Goal: Task Accomplishment & Management: Manage account settings

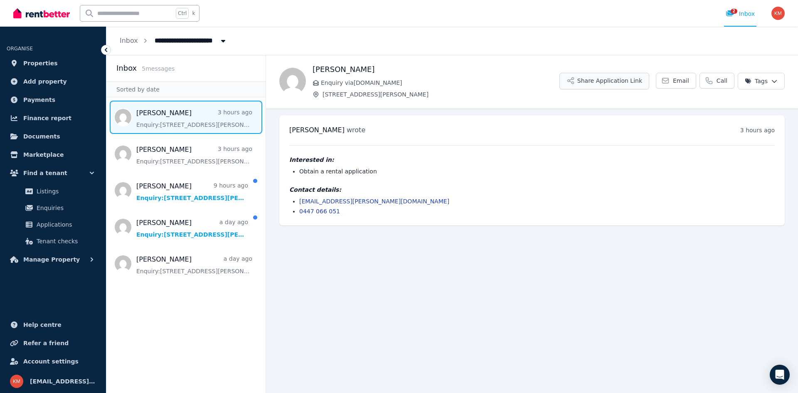
click at [623, 80] on button "Share Application Link" at bounding box center [605, 81] width 90 height 17
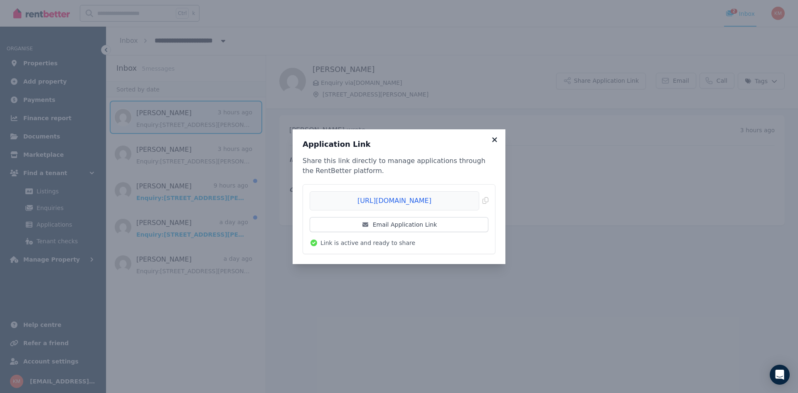
click at [497, 138] on icon at bounding box center [495, 139] width 8 height 7
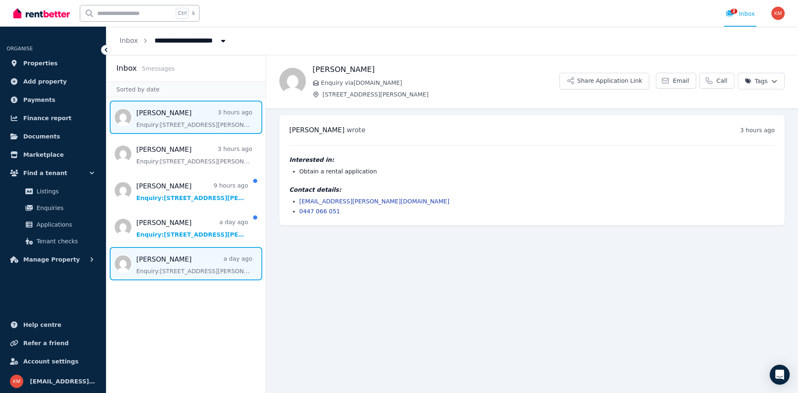
click at [195, 257] on span "Message list" at bounding box center [185, 263] width 159 height 33
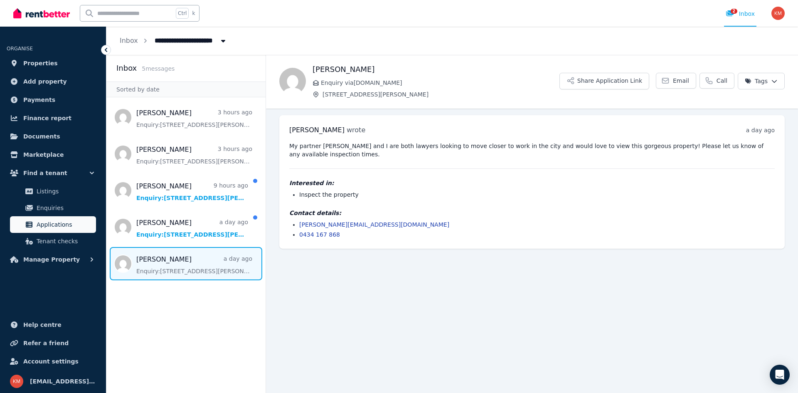
click at [74, 228] on span "Applications" at bounding box center [65, 225] width 56 height 10
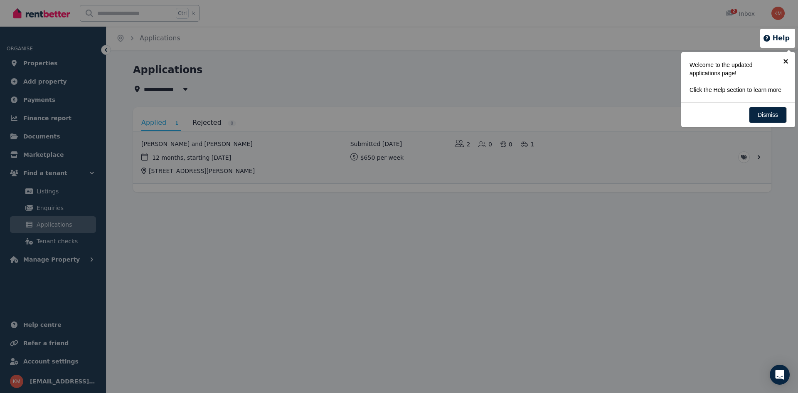
click at [786, 63] on link "×" at bounding box center [786, 61] width 19 height 19
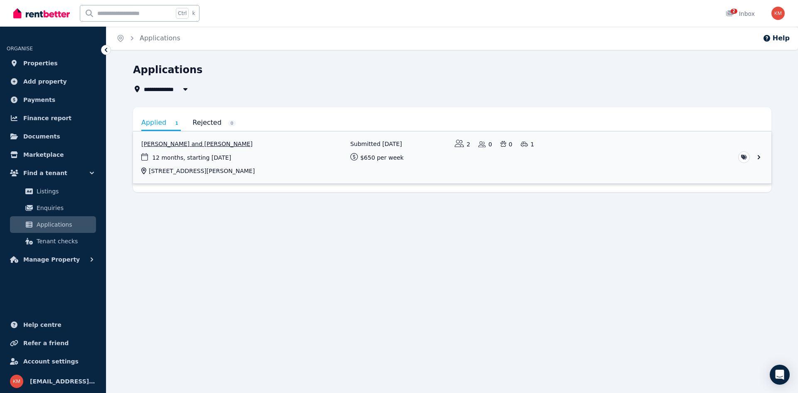
click at [765, 160] on link "View application: Natalie Jong and Jack Miller" at bounding box center [452, 157] width 639 height 52
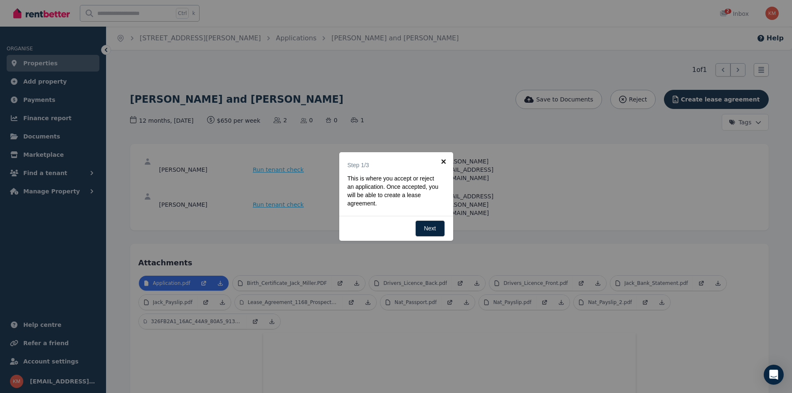
click at [447, 159] on link "×" at bounding box center [444, 161] width 19 height 19
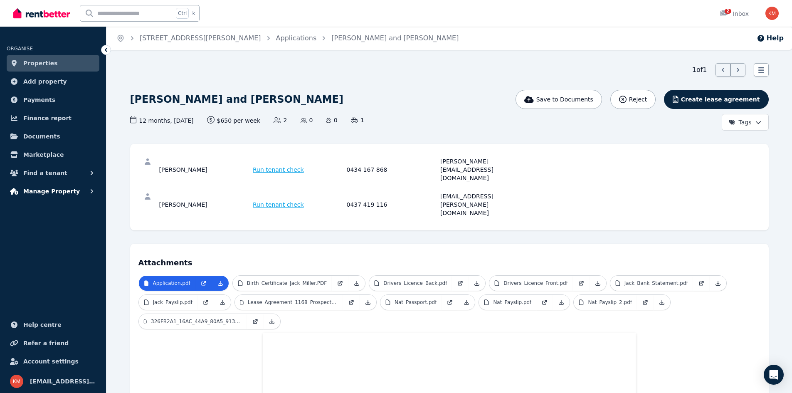
click at [64, 190] on span "Manage Property" at bounding box center [51, 191] width 57 height 10
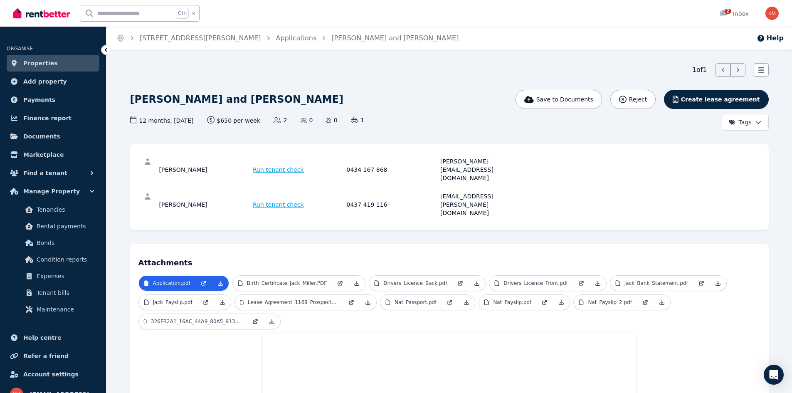
click at [64, 67] on link "Properties" at bounding box center [53, 63] width 93 height 17
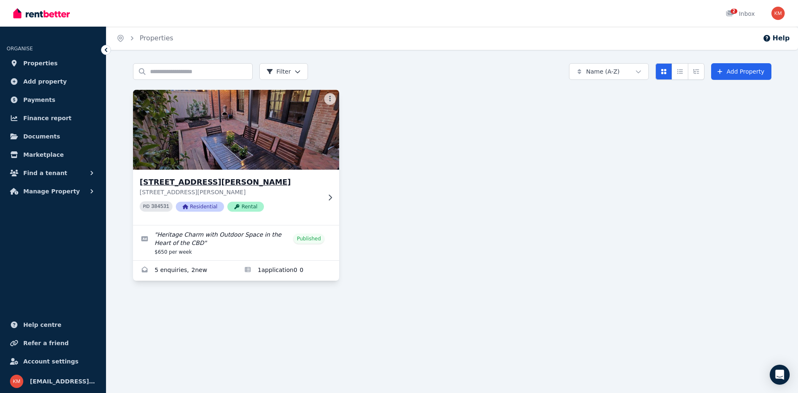
click at [232, 177] on h3 "[STREET_ADDRESS][PERSON_NAME]" at bounding box center [230, 182] width 181 height 12
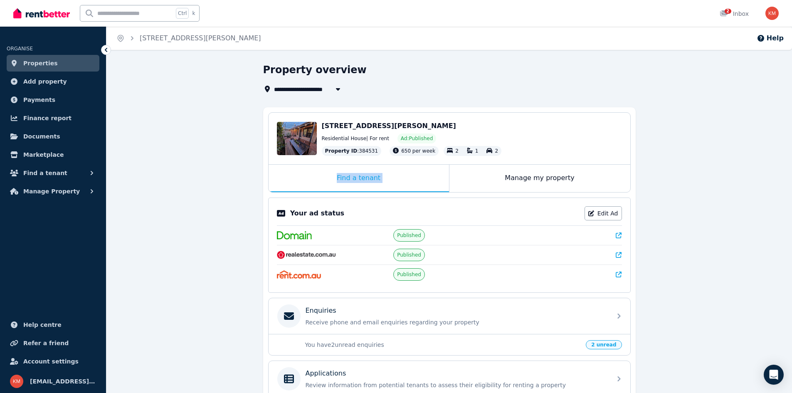
drag, startPoint x: 511, startPoint y: 186, endPoint x: 533, endPoint y: 144, distance: 47.6
click at [535, 144] on div "[STREET_ADDRESS][PERSON_NAME] Edit [STREET_ADDRESS][PERSON_NAME] Residential Ho…" at bounding box center [449, 152] width 363 height 80
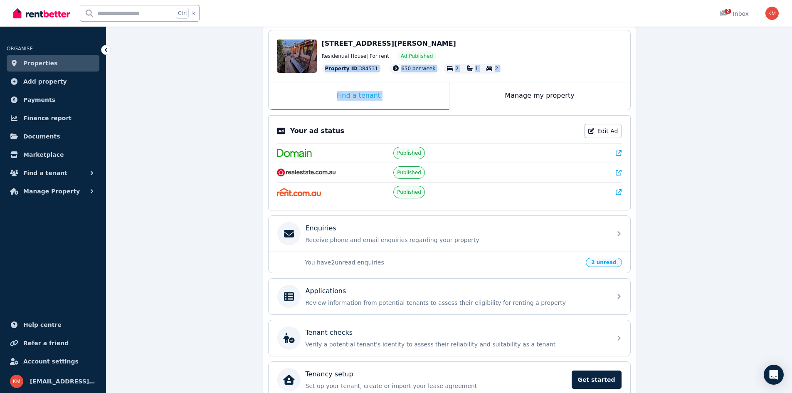
scroll to position [83, 0]
click at [445, 259] on p "You have 2 unread enquiries" at bounding box center [443, 261] width 276 height 8
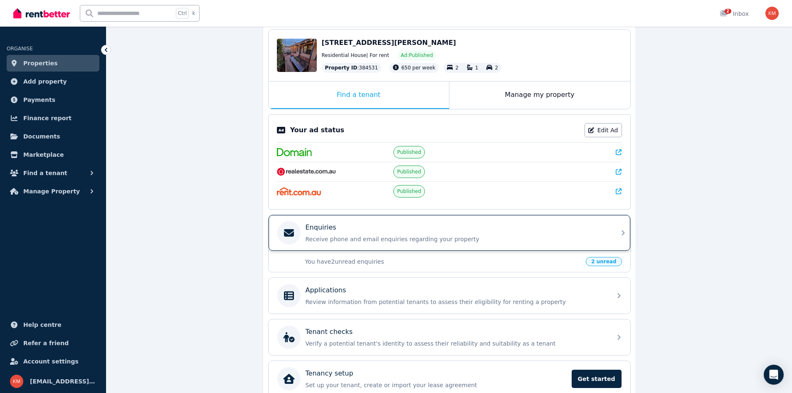
click at [598, 242] on p "Receive phone and email enquiries regarding your property" at bounding box center [456, 239] width 301 height 8
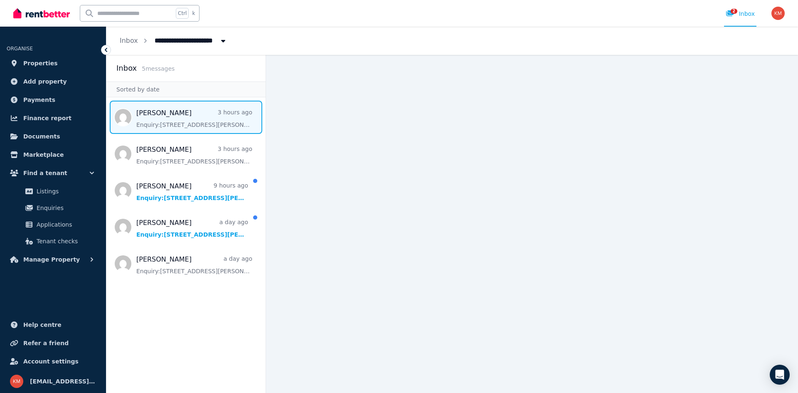
click at [201, 114] on span "Message list" at bounding box center [185, 117] width 159 height 33
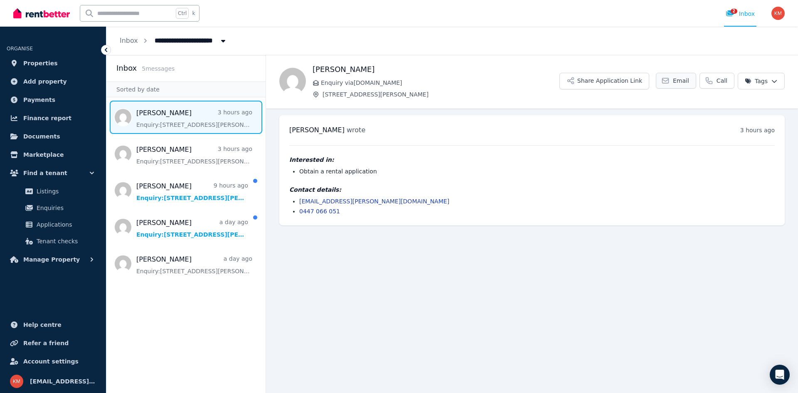
click at [671, 86] on link "Email" at bounding box center [676, 81] width 40 height 16
click at [53, 64] on link "Properties" at bounding box center [53, 63] width 93 height 17
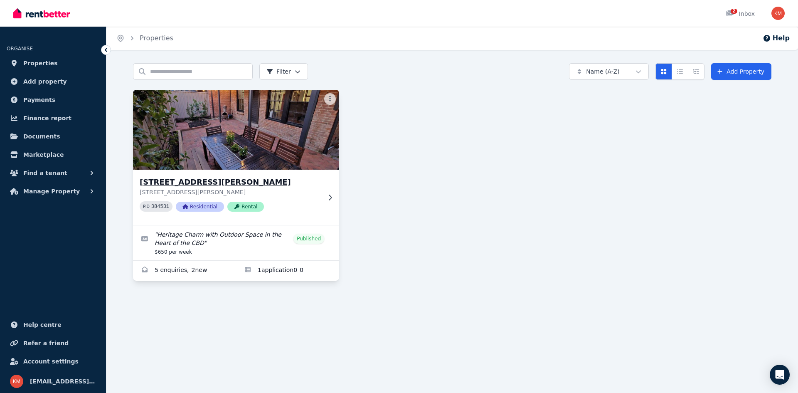
click at [286, 188] on p "[STREET_ADDRESS][PERSON_NAME]" at bounding box center [230, 192] width 181 height 8
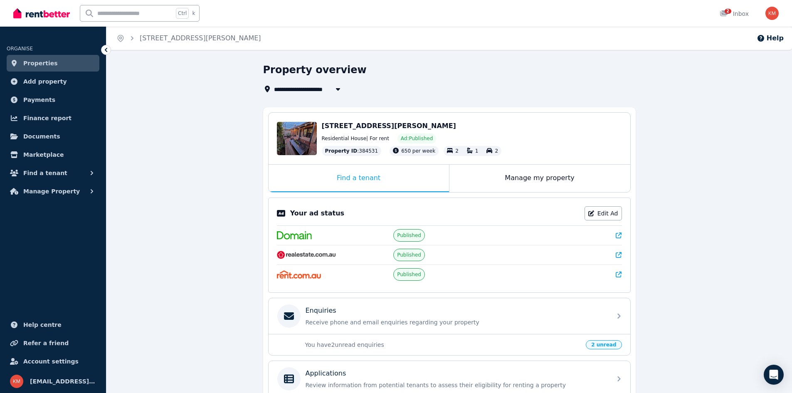
click at [618, 254] on icon at bounding box center [619, 255] width 6 height 6
click at [50, 60] on span "Properties" at bounding box center [40, 63] width 35 height 10
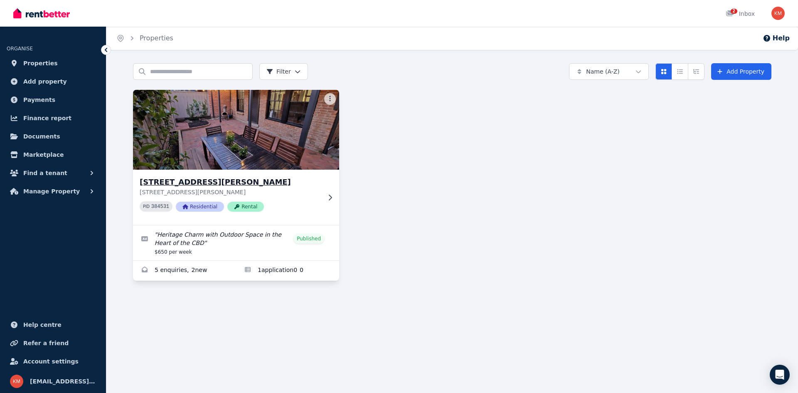
click at [277, 186] on h3 "[STREET_ADDRESS][PERSON_NAME]" at bounding box center [230, 182] width 181 height 12
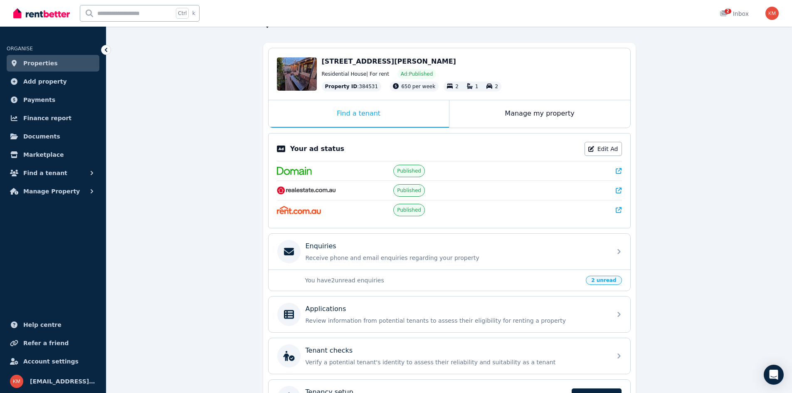
scroll to position [83, 0]
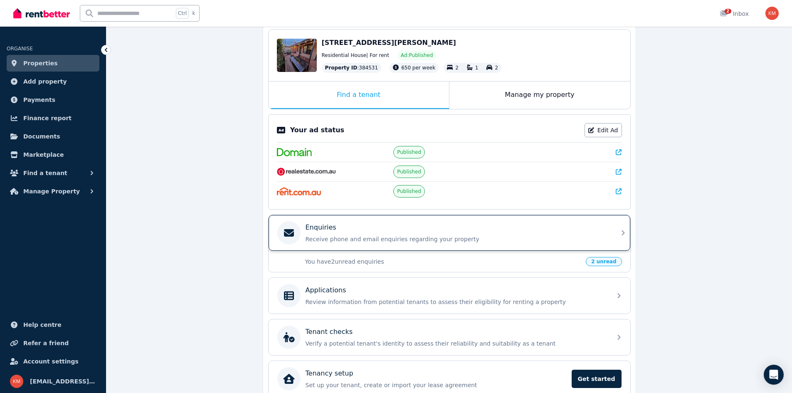
click at [307, 231] on p "Enquiries" at bounding box center [321, 227] width 31 height 10
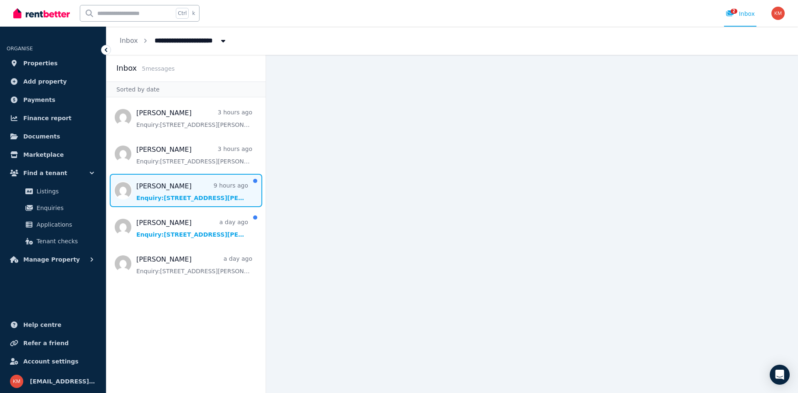
click at [195, 196] on span "Message list" at bounding box center [185, 190] width 159 height 33
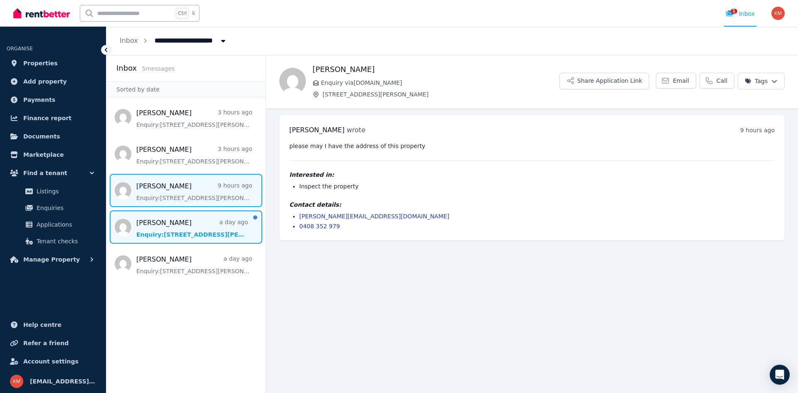
click at [200, 224] on span "Message list" at bounding box center [185, 226] width 159 height 33
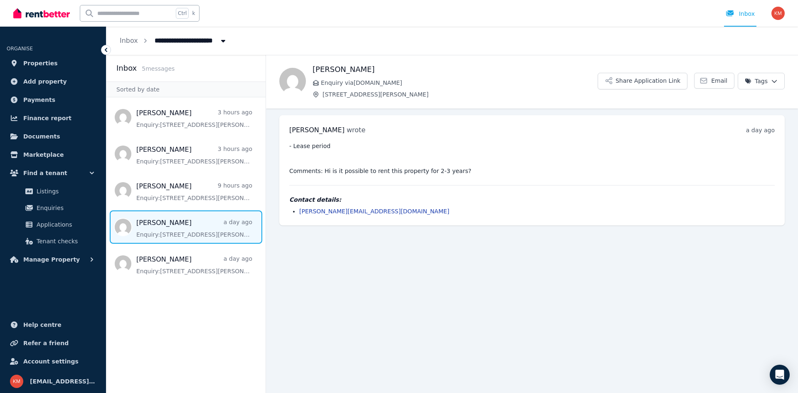
click at [199, 232] on span "Message list" at bounding box center [185, 226] width 159 height 33
click at [74, 222] on span "Applications" at bounding box center [65, 225] width 56 height 10
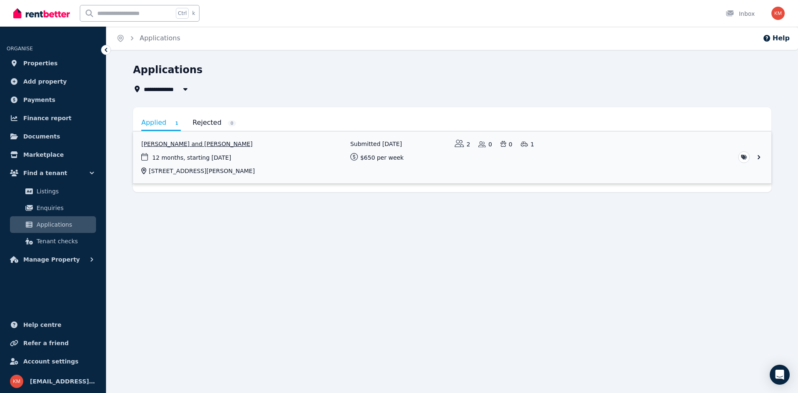
click at [258, 166] on link "View application: Natalie Jong and Jack Miller" at bounding box center [452, 157] width 639 height 52
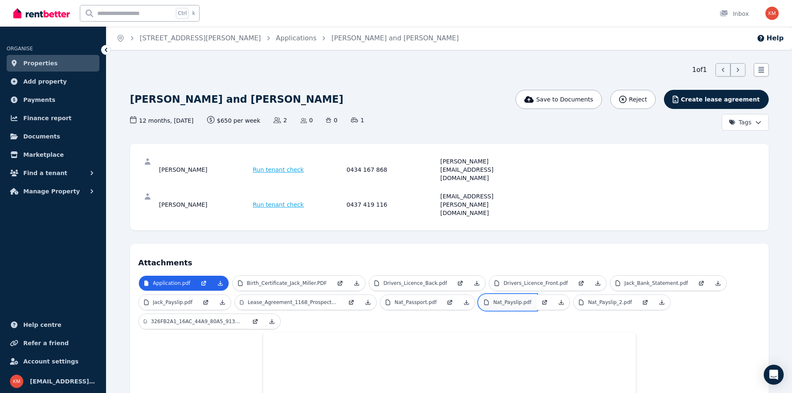
click at [513, 299] on p "Nat_Payslip.pdf" at bounding box center [512, 302] width 38 height 7
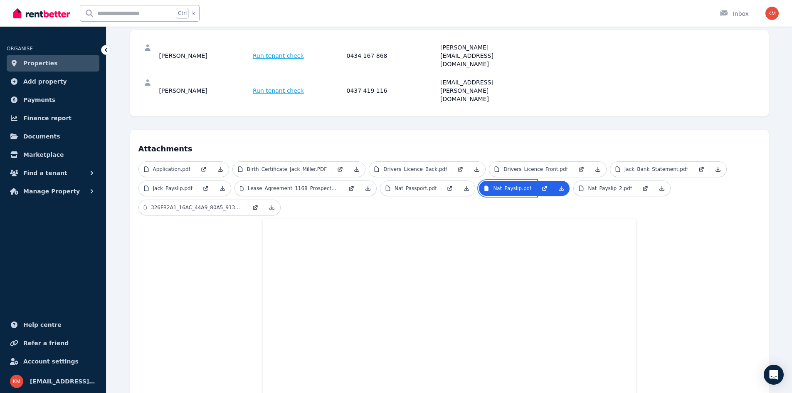
scroll to position [83, 0]
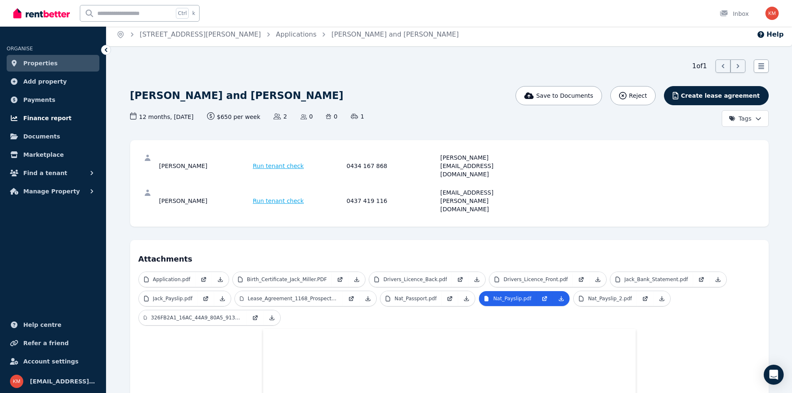
scroll to position [0, 0]
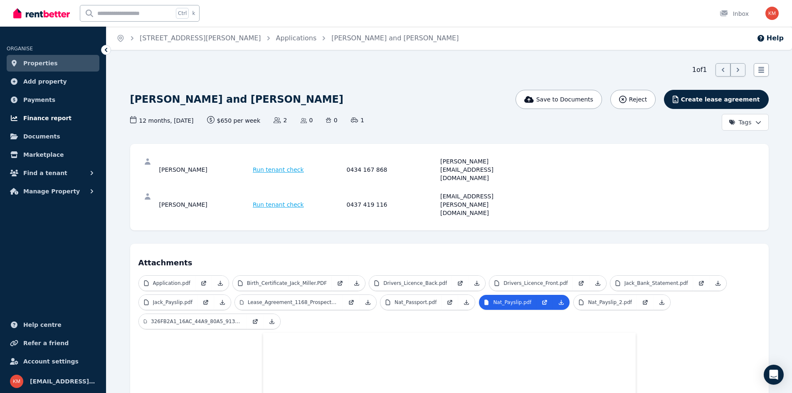
click at [53, 121] on span "Finance report" at bounding box center [47, 118] width 48 height 10
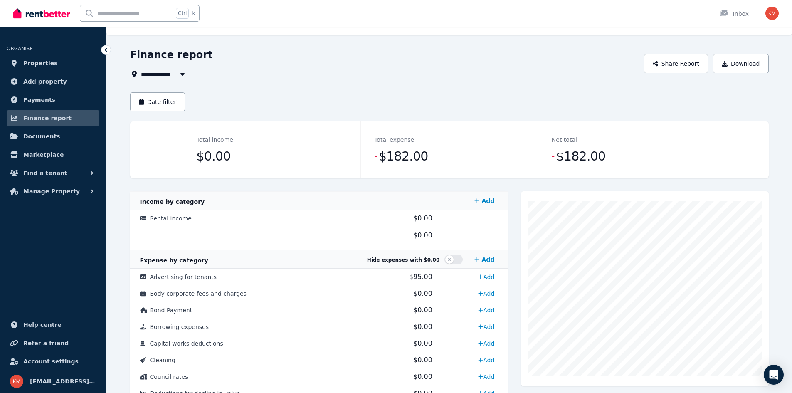
scroll to position [2, 0]
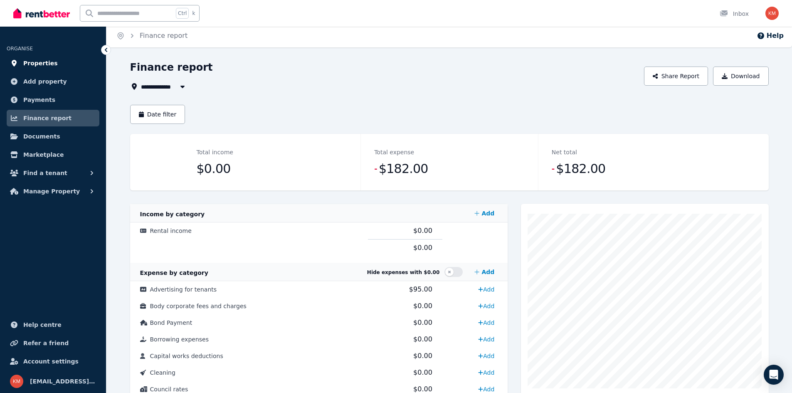
click at [57, 69] on link "Properties" at bounding box center [53, 63] width 93 height 17
